Goal: Information Seeking & Learning: Learn about a topic

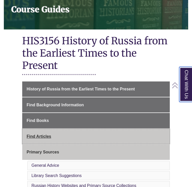
scroll to position [85, 0]
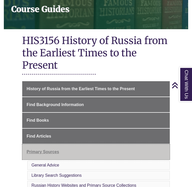
click at [49, 144] on link "Primary Sources" at bounding box center [96, 151] width 148 height 15
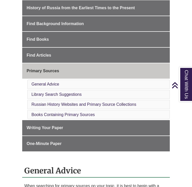
scroll to position [166, 0]
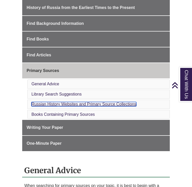
click at [61, 102] on link "Russian History Websites and Primary Source Collections" at bounding box center [83, 104] width 105 height 4
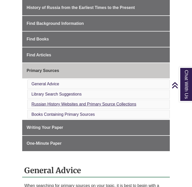
scroll to position [538, 0]
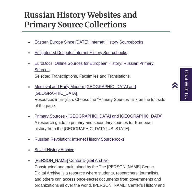
click at [48, 73] on div "Selected Transcriptions, Facsimiles and Translations." at bounding box center [100, 76] width 131 height 6
